Goal: Information Seeking & Learning: Find specific page/section

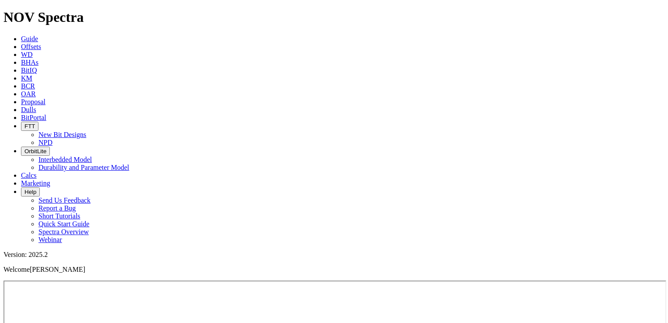
click at [32, 74] on span "KM" at bounding box center [26, 77] width 11 height 7
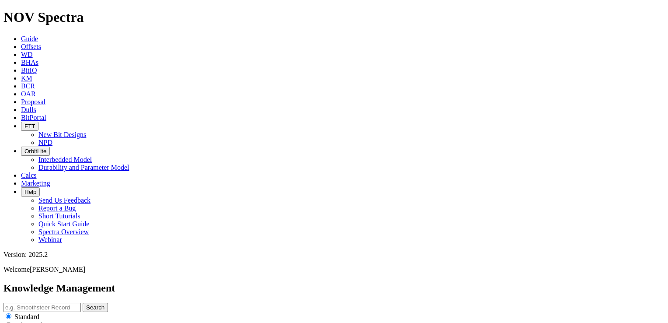
click at [81, 303] on input "text" at bounding box center [41, 307] width 77 height 9
type input "positrack"
click at [83, 303] on button "Search" at bounding box center [95, 307] width 25 height 9
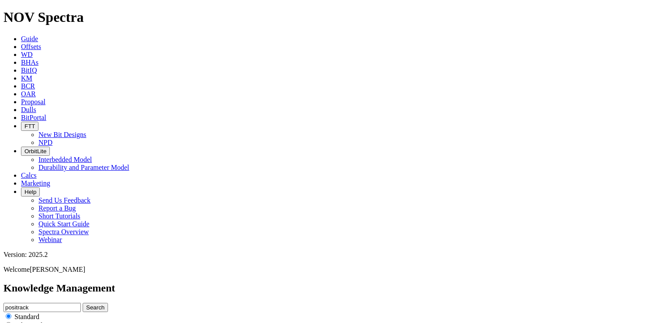
click at [81, 303] on input "positrack" at bounding box center [41, 307] width 77 height 9
type input "orbit"
click at [83, 303] on button "Search" at bounding box center [95, 307] width 25 height 9
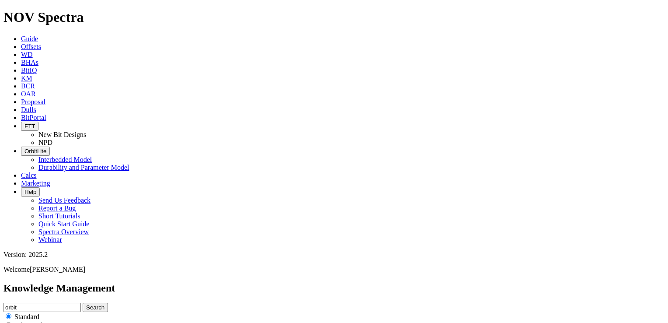
click at [81, 303] on input "orbit" at bounding box center [41, 307] width 77 height 9
type input "orbit presentation"
click at [83, 303] on button "Search" at bounding box center [95, 307] width 25 height 9
click at [81, 303] on input "orbit presentation" at bounding box center [41, 307] width 77 height 9
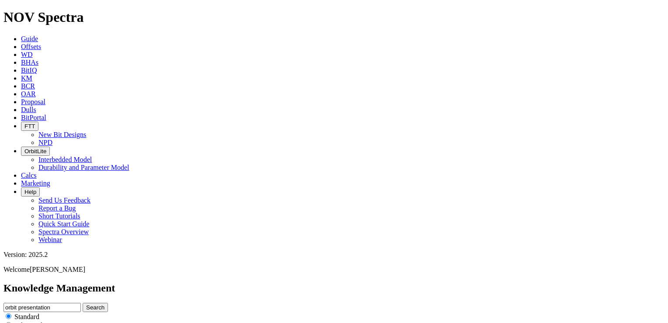
click at [81, 303] on input "orbit presentation" at bounding box center [41, 307] width 77 height 9
type input "bit portal"
click at [83, 303] on button "Search" at bounding box center [95, 307] width 25 height 9
click at [81, 303] on input "bit portal" at bounding box center [41, 307] width 77 height 9
type input "bitportal"
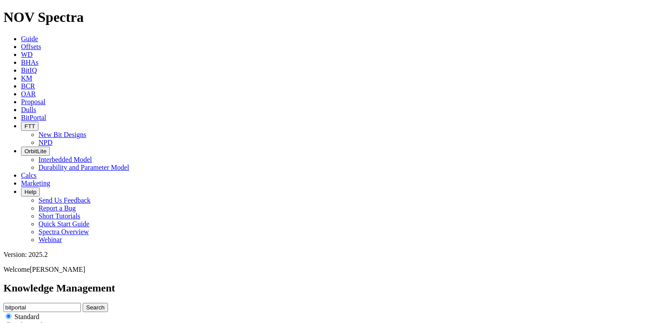
click at [83, 303] on button "Search" at bounding box center [95, 307] width 25 height 9
click at [81, 303] on input "bitportal" at bounding box center [41, 307] width 77 height 9
click at [46, 114] on span "BitPortal" at bounding box center [33, 117] width 25 height 7
